Goal: Navigation & Orientation: Find specific page/section

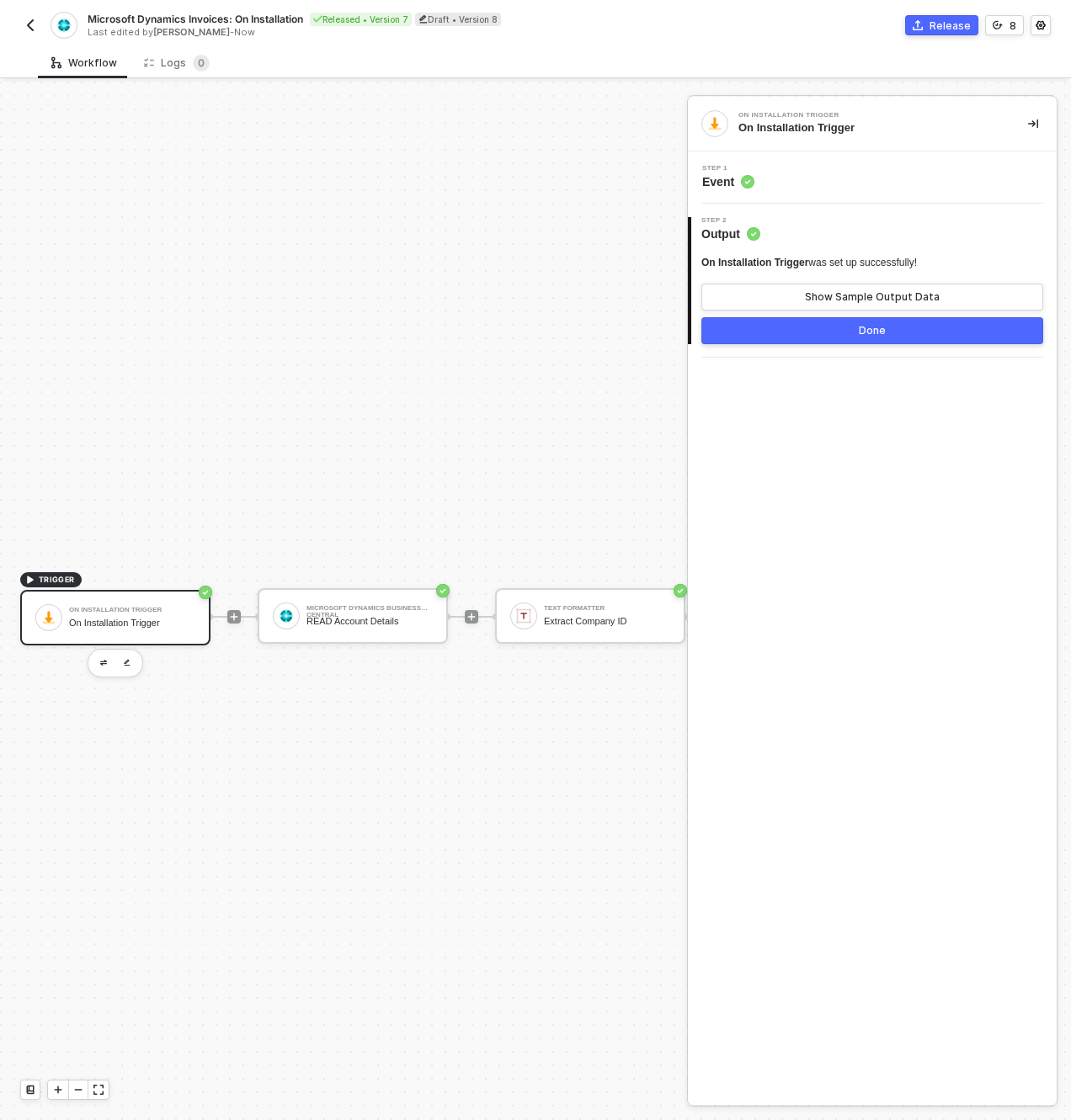
scroll to position [31, 0]
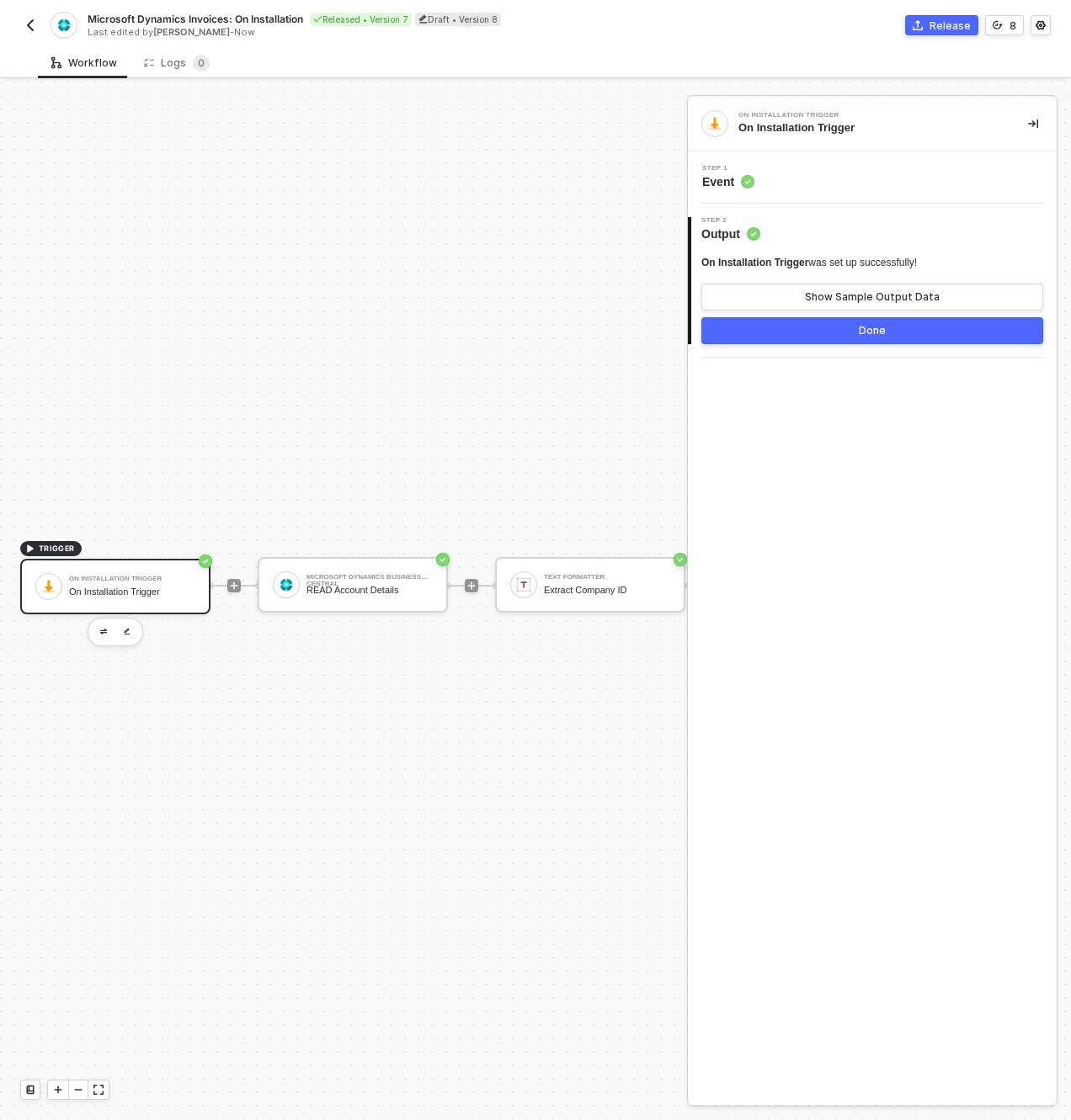
click at [743, 47] on div "Workflow Logs 0" at bounding box center [554, 62] width 1033 height 31
click at [33, 24] on img "button" at bounding box center [30, 25] width 13 height 13
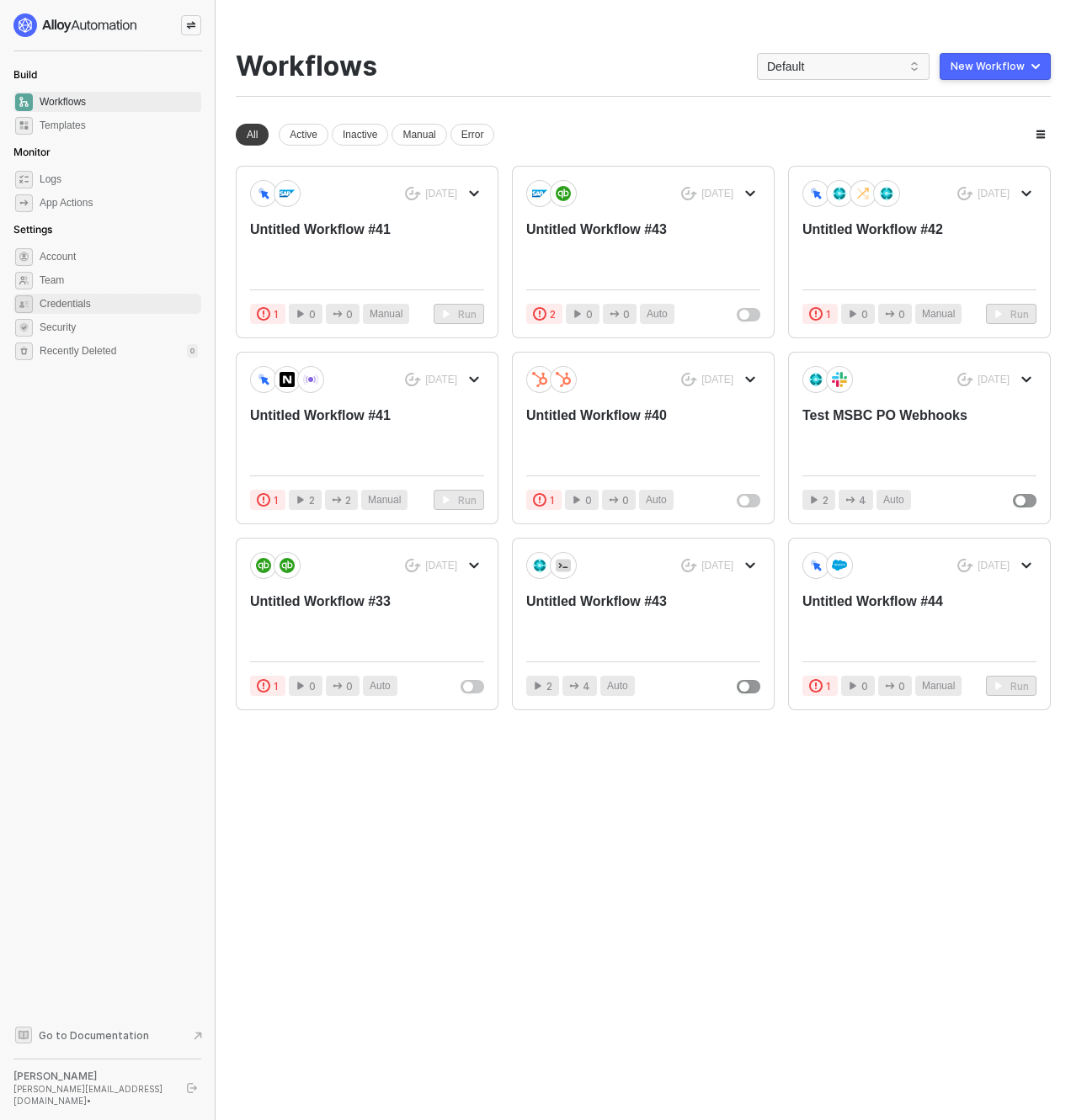
click at [96, 297] on span "Credentials" at bounding box center [119, 304] width 158 height 20
